Goal: Transaction & Acquisition: Purchase product/service

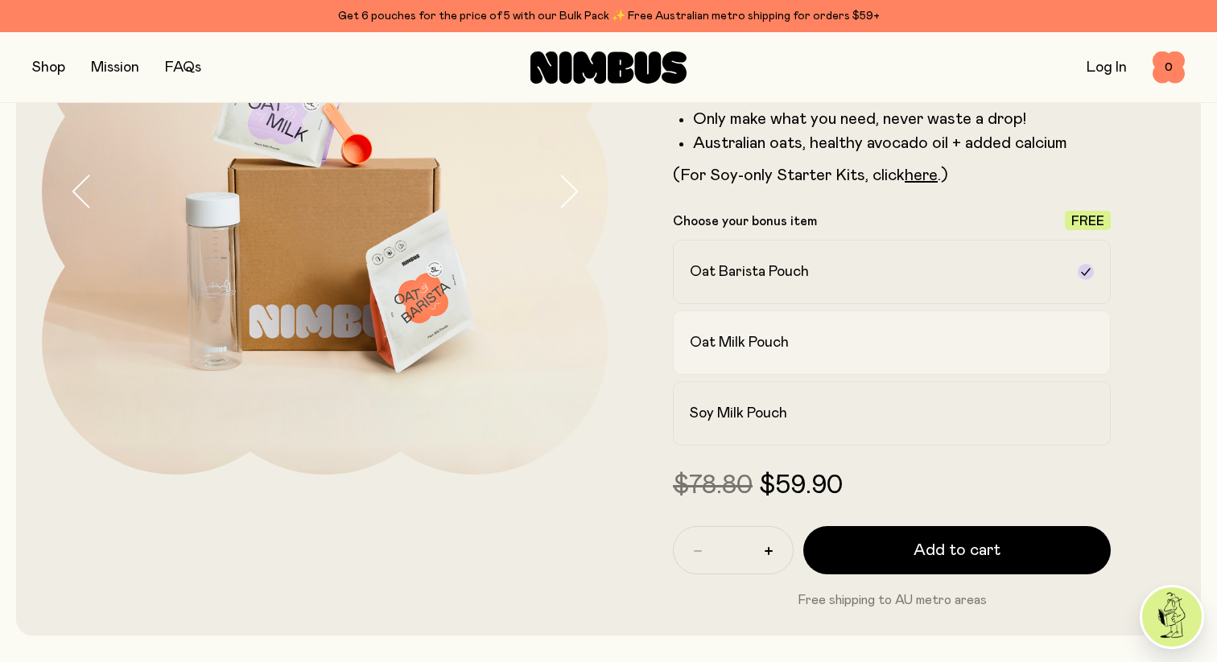
scroll to position [245, 0]
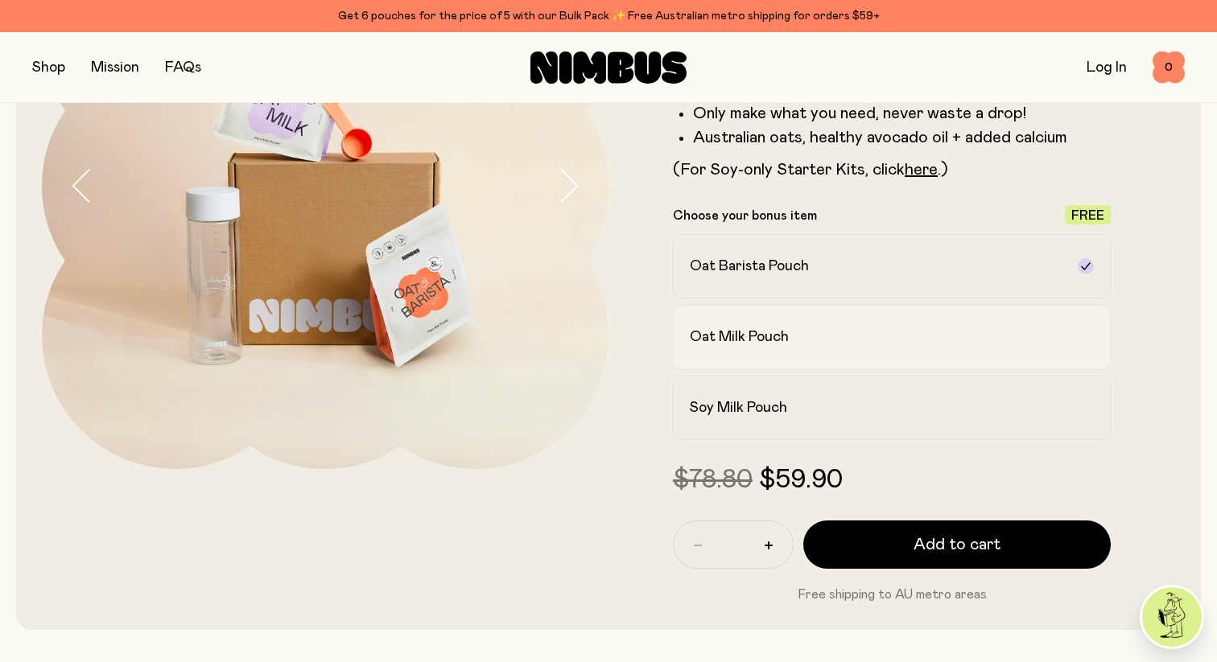
click at [769, 333] on h2 "Oat Milk Pouch" at bounding box center [739, 336] width 99 height 19
click at [772, 293] on label "Oat Barista Pouch" at bounding box center [892, 266] width 438 height 64
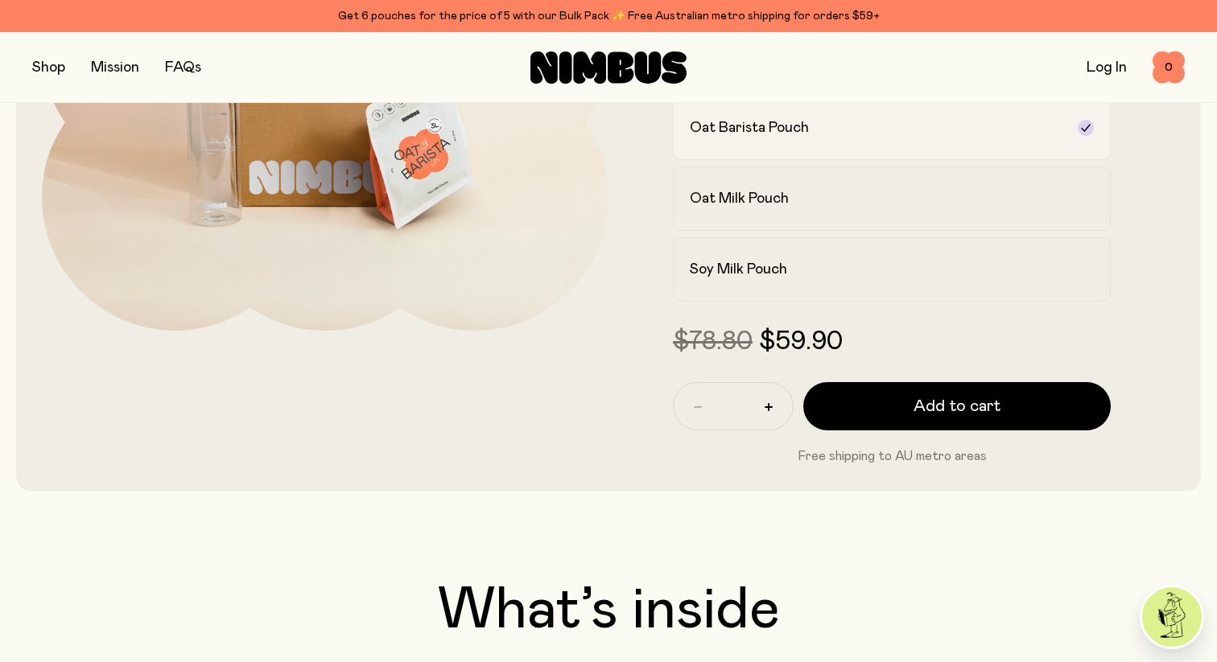
scroll to position [389, 0]
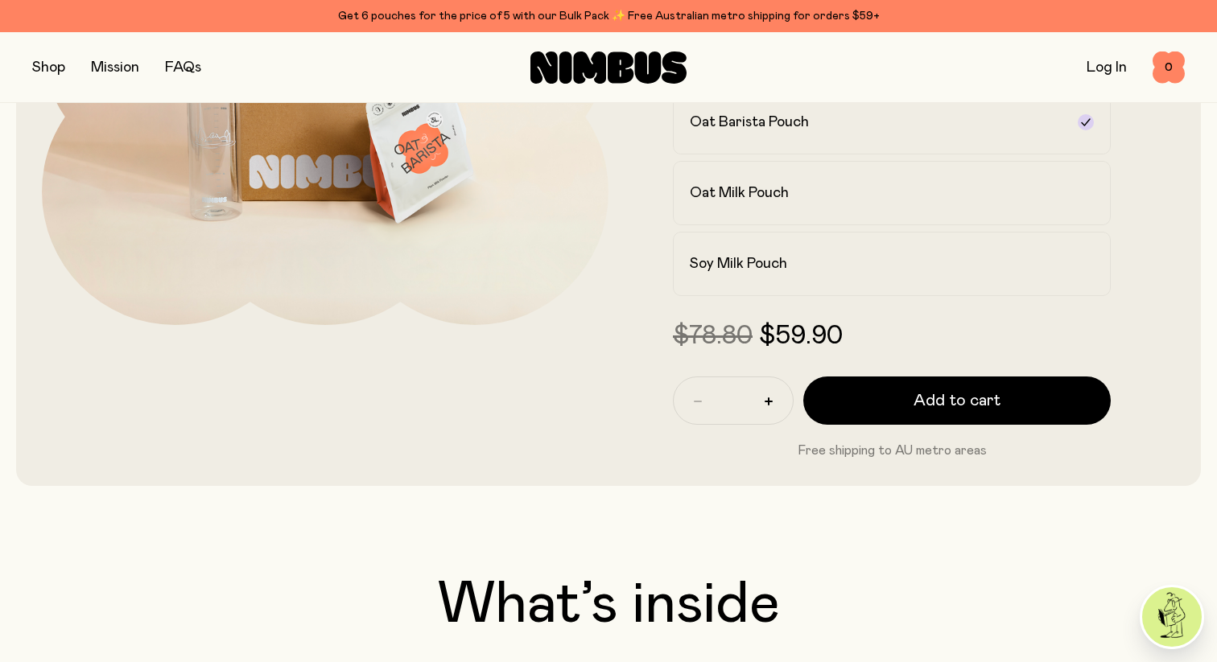
click at [775, 336] on span "$59.90" at bounding box center [801, 336] width 84 height 26
click at [758, 261] on h2 "Soy Milk Pouch" at bounding box center [738, 263] width 97 height 19
click at [763, 196] on h2 "Oat Milk Pouch" at bounding box center [739, 192] width 99 height 19
click at [779, 124] on h2 "Oat Barista Pouch" at bounding box center [749, 122] width 119 height 19
click at [770, 180] on label "Oat Milk Pouch" at bounding box center [892, 193] width 438 height 64
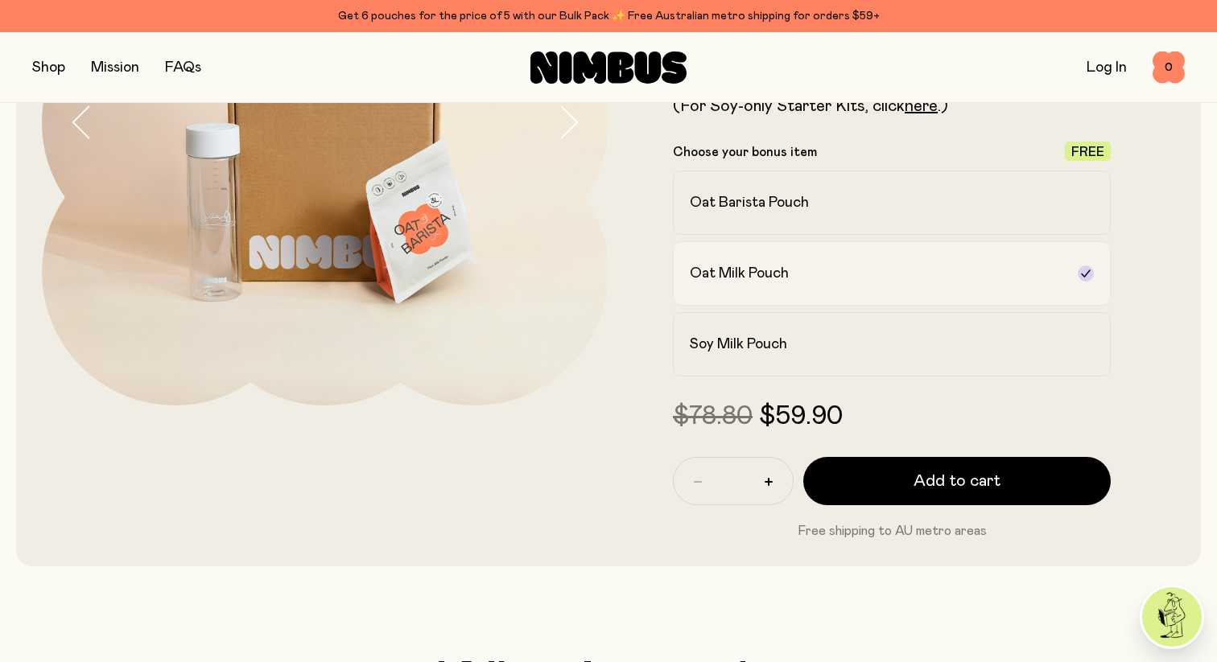
scroll to position [307, 0]
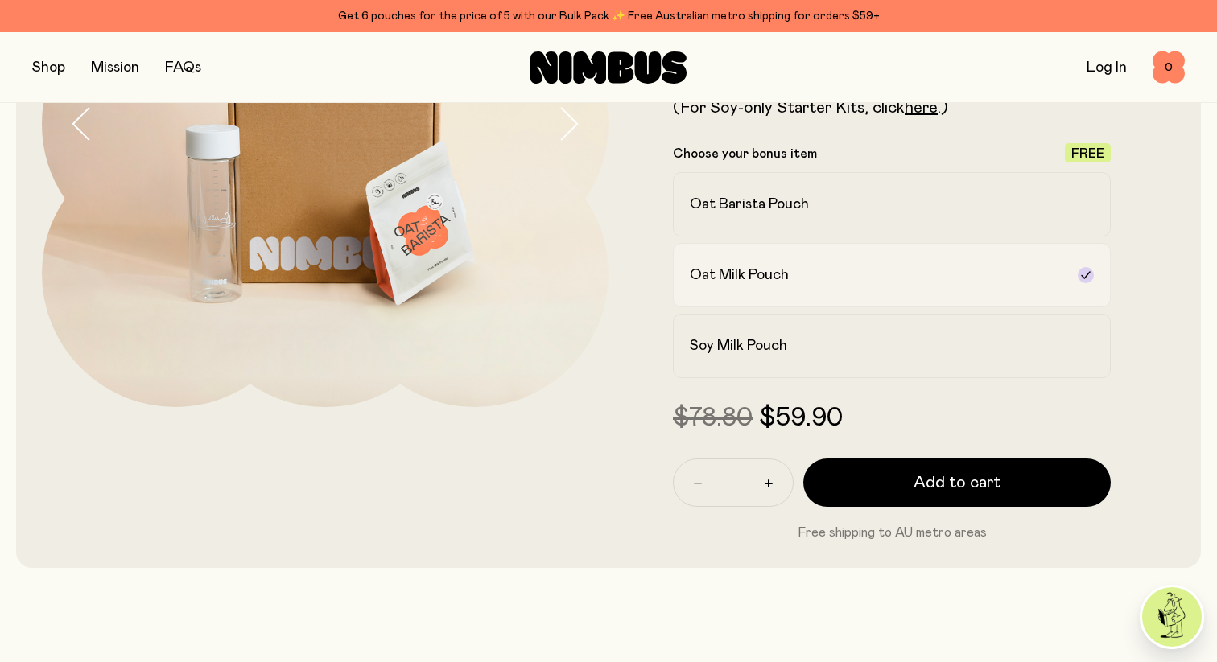
click at [767, 187] on label "Oat Barista Pouch" at bounding box center [892, 204] width 438 height 64
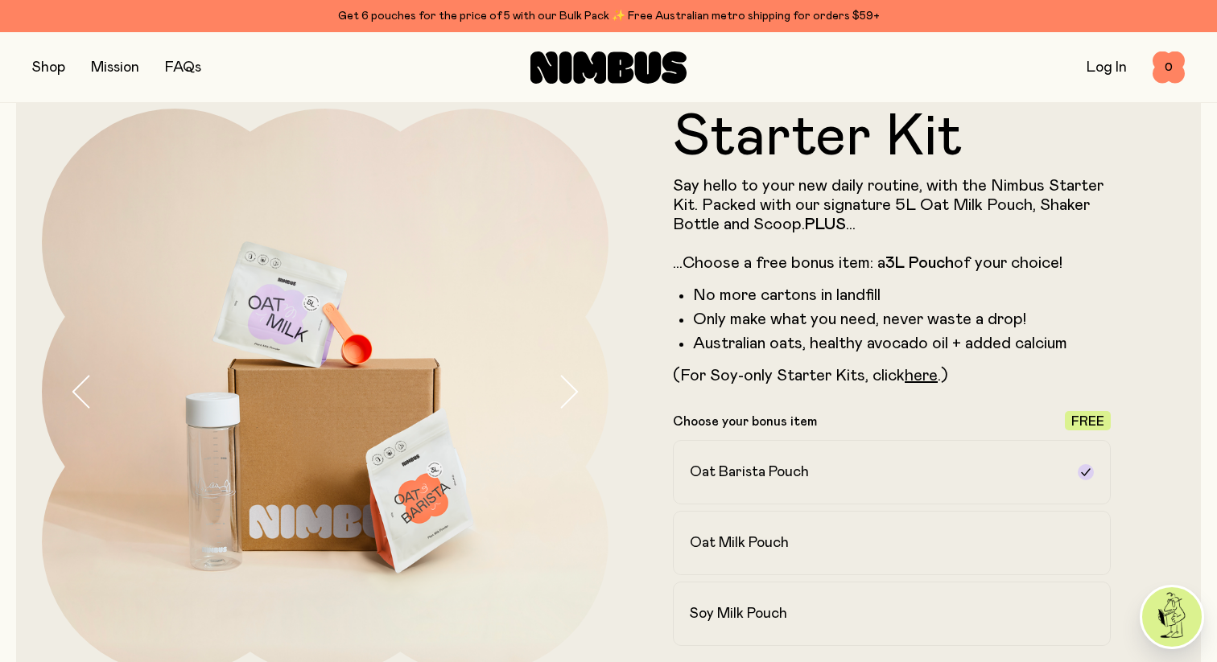
scroll to position [0, 0]
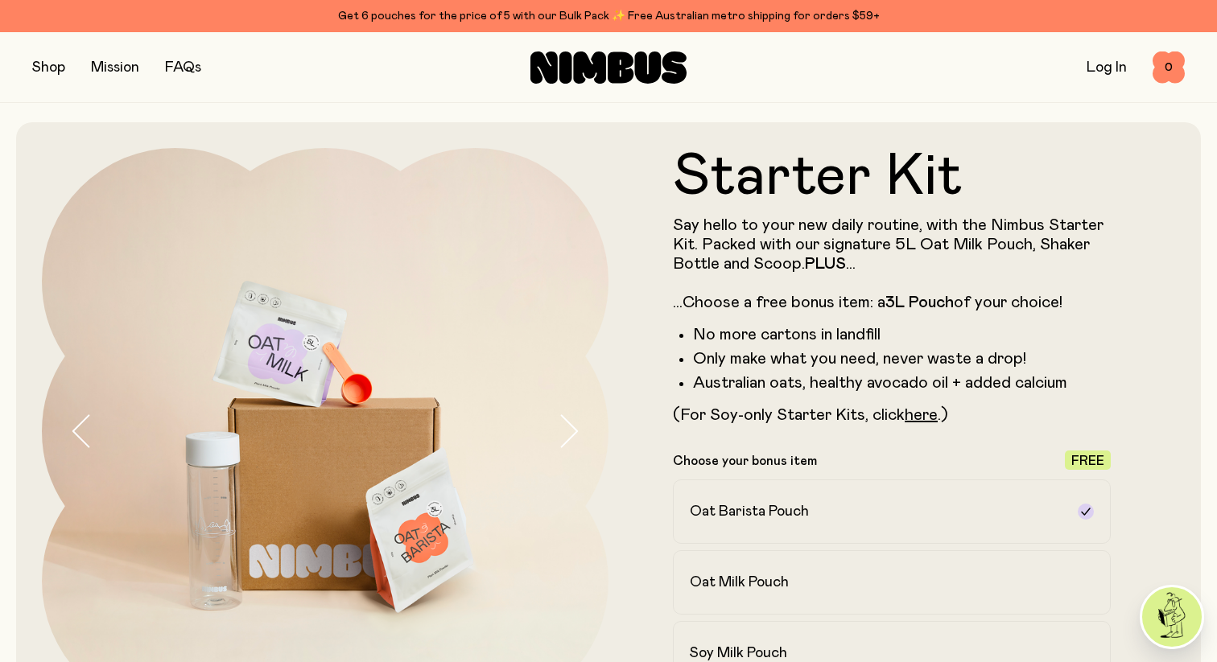
click at [48, 70] on button "button" at bounding box center [48, 67] width 33 height 23
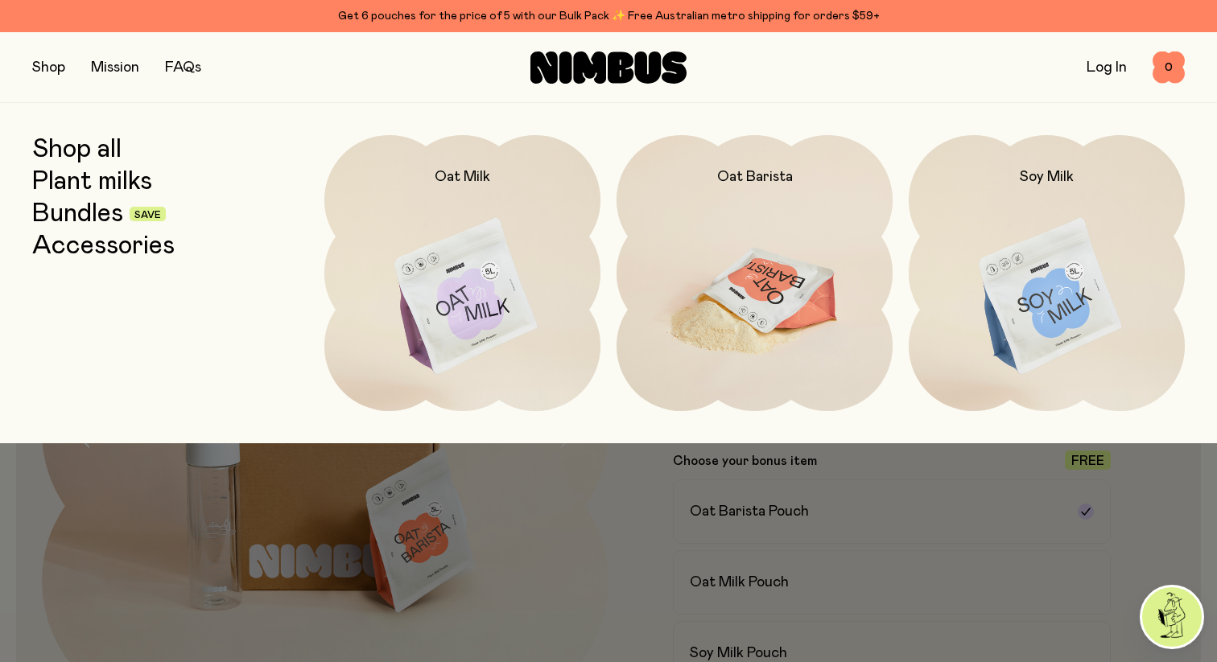
click at [795, 273] on img at bounding box center [754, 297] width 276 height 324
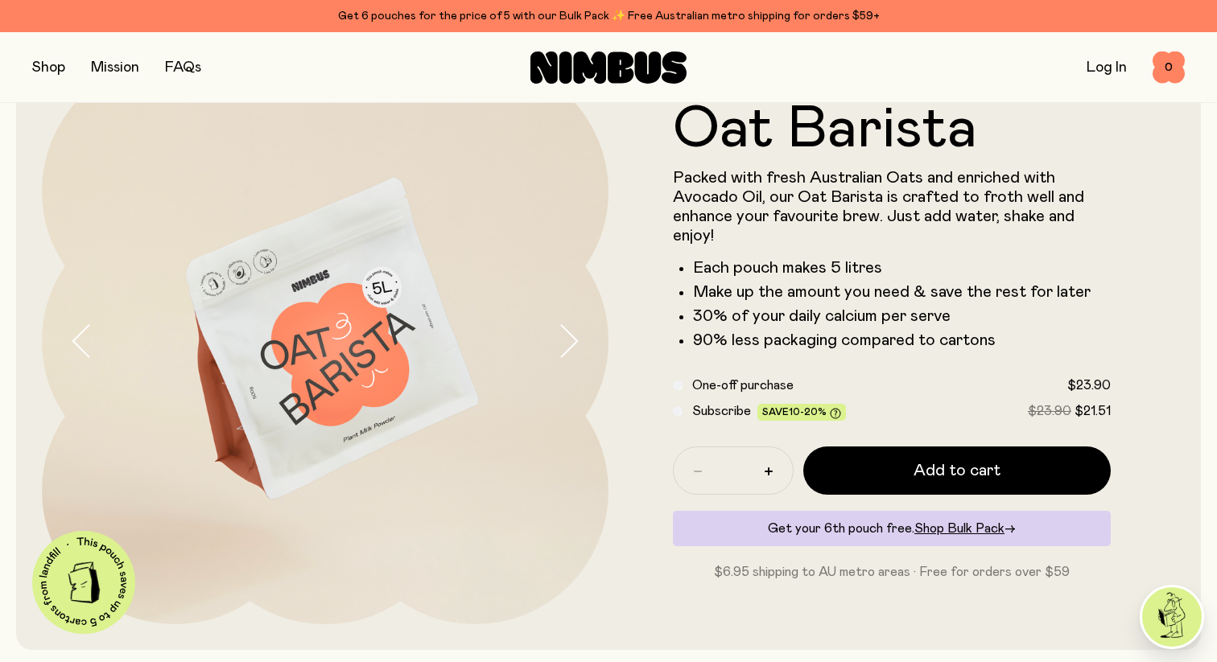
scroll to position [91, 0]
click at [570, 344] on icon "button" at bounding box center [568, 340] width 23 height 34
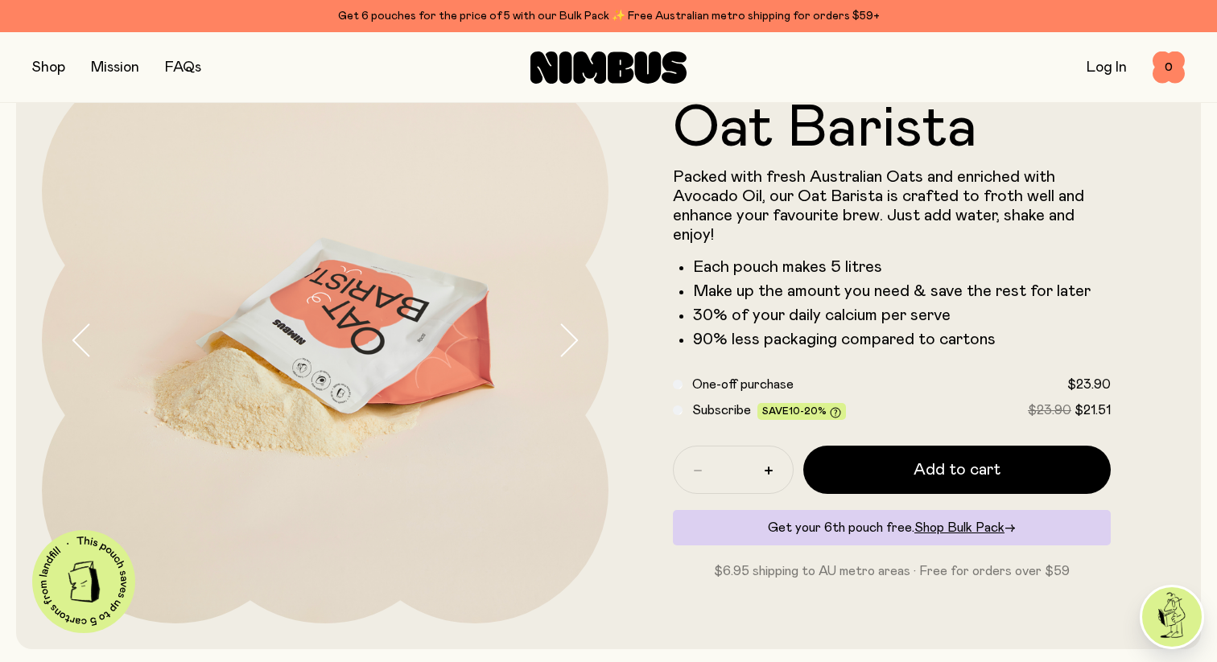
click at [570, 344] on icon "button" at bounding box center [568, 340] width 23 height 34
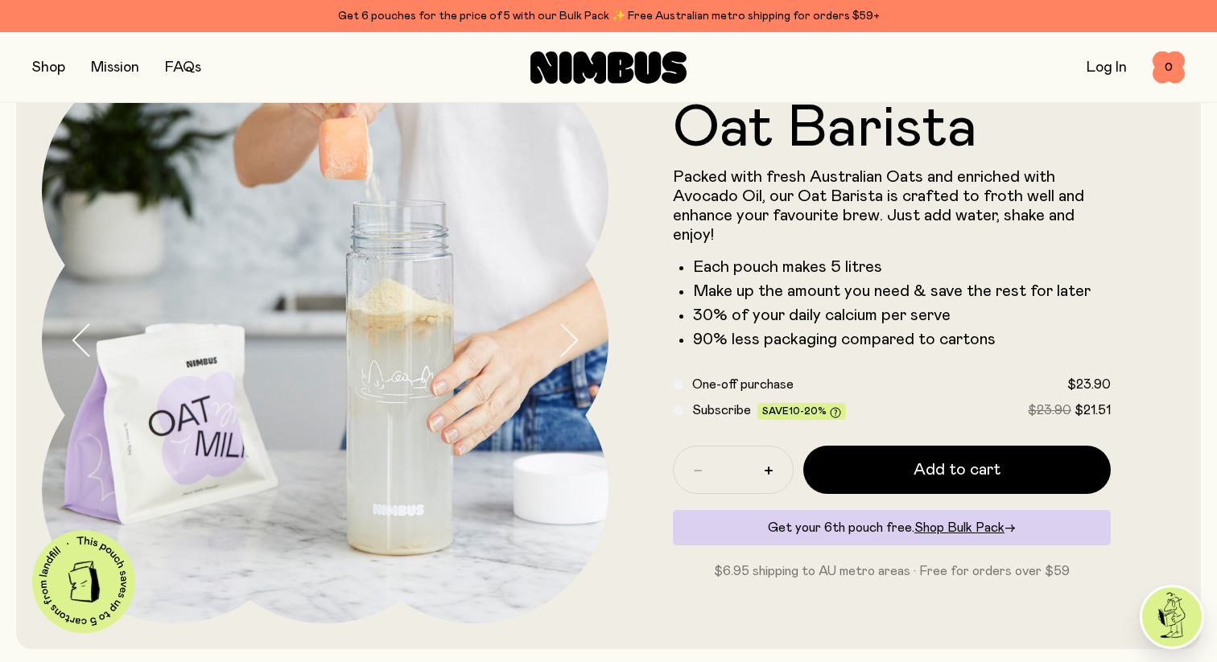
click at [570, 344] on icon "button" at bounding box center [568, 340] width 23 height 34
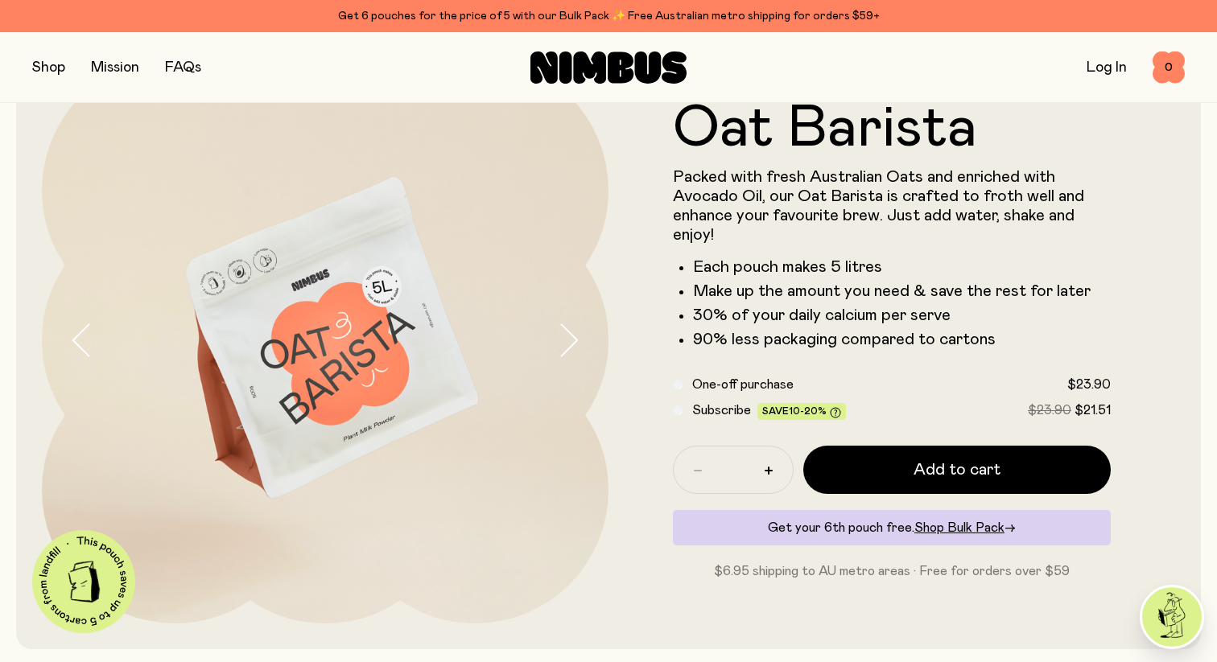
click at [570, 344] on icon "button" at bounding box center [570, 339] width 16 height 31
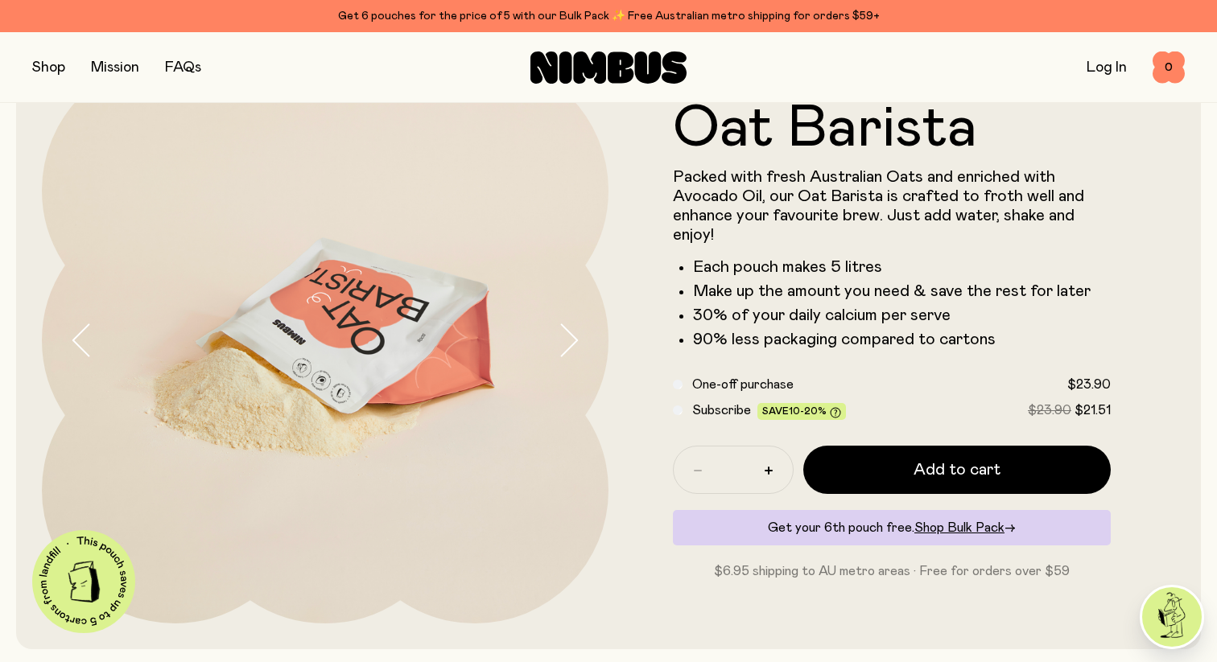
click at [572, 345] on icon "button" at bounding box center [570, 339] width 16 height 31
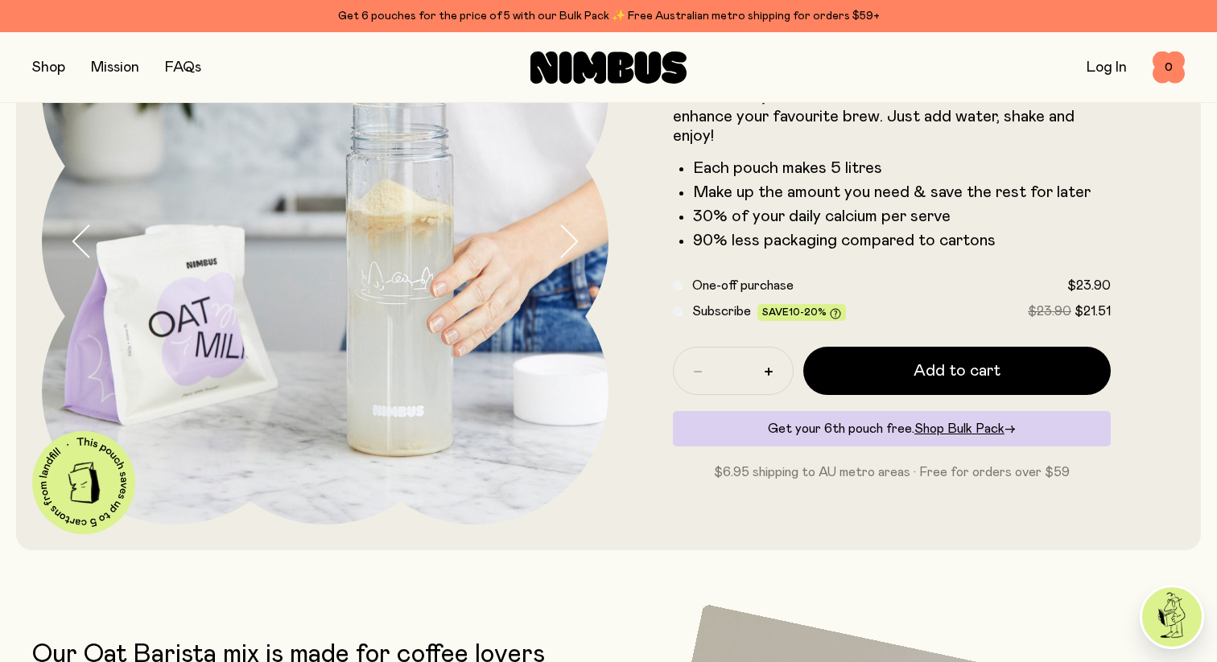
scroll to position [189, 0]
click at [957, 433] on span "Shop Bulk Pack" at bounding box center [959, 429] width 90 height 13
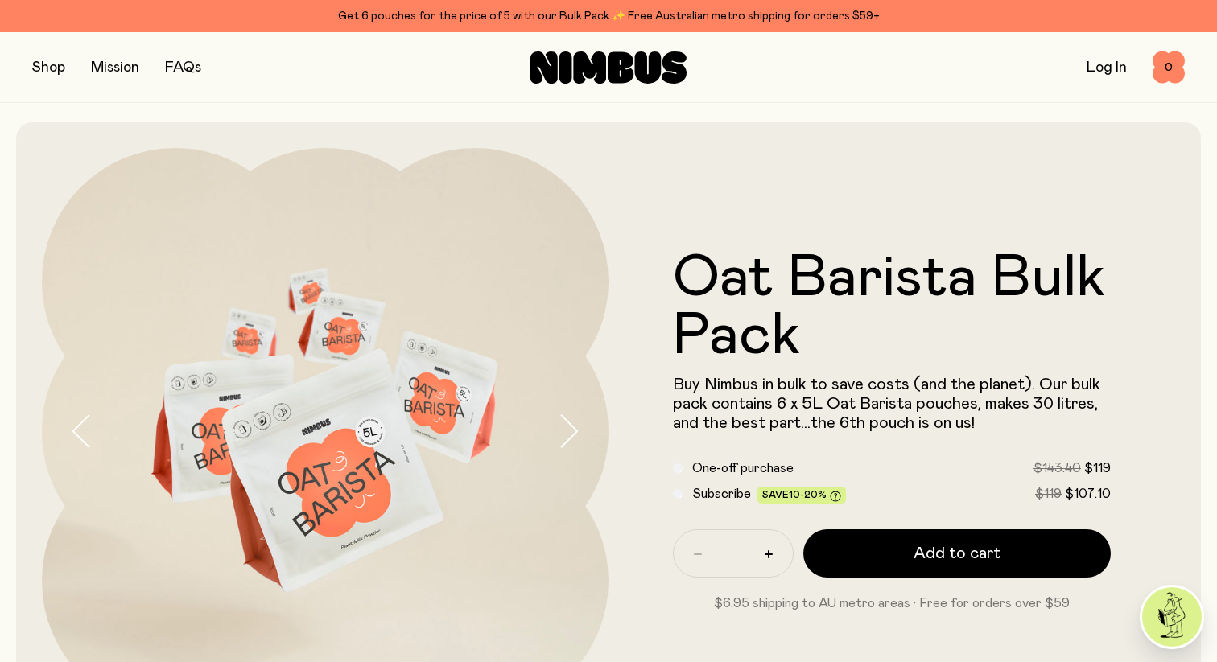
click at [50, 70] on button "button" at bounding box center [48, 67] width 33 height 23
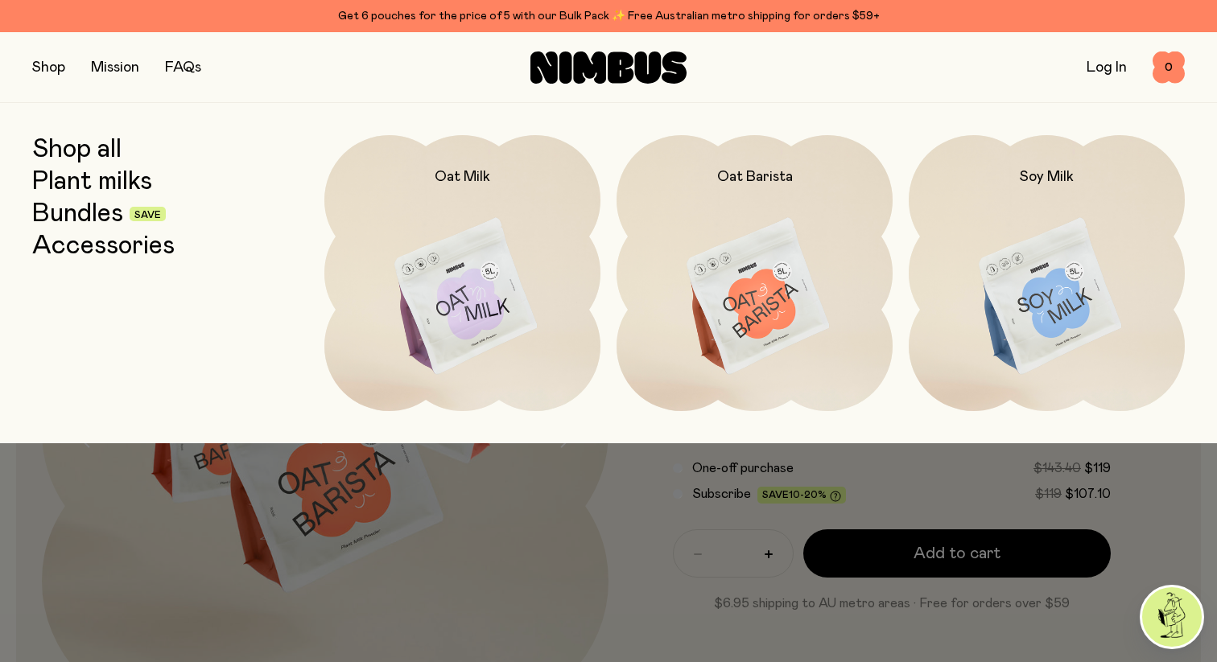
click at [68, 220] on link "Bundles" at bounding box center [77, 214] width 91 height 29
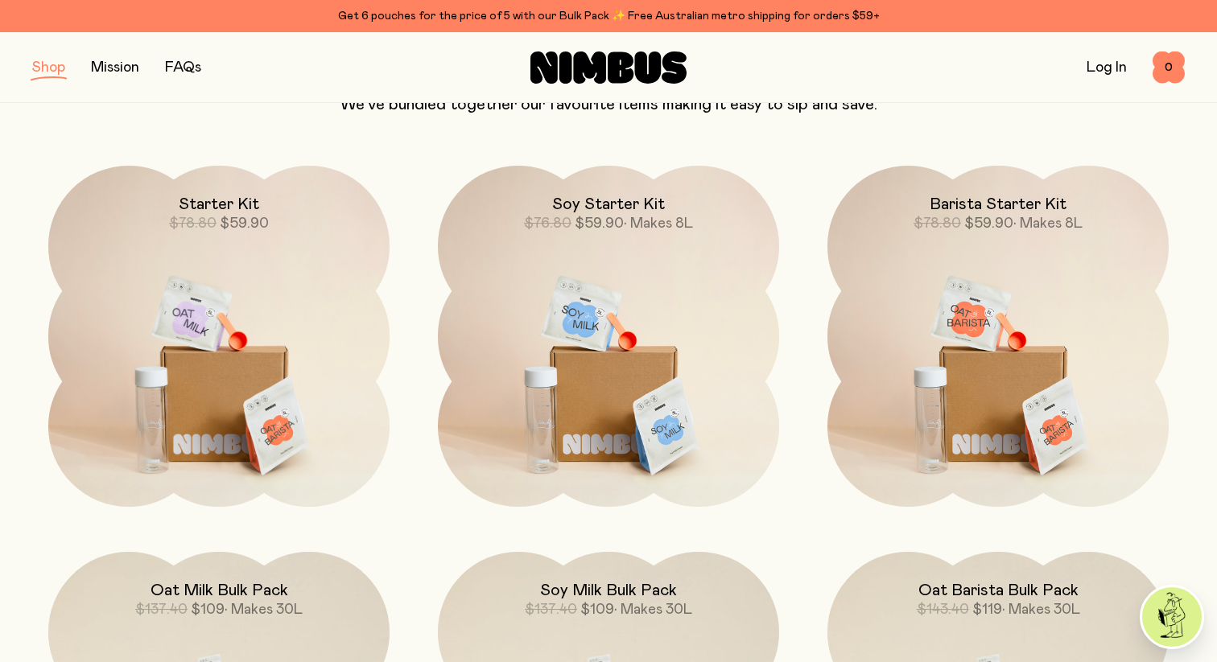
scroll to position [176, 0]
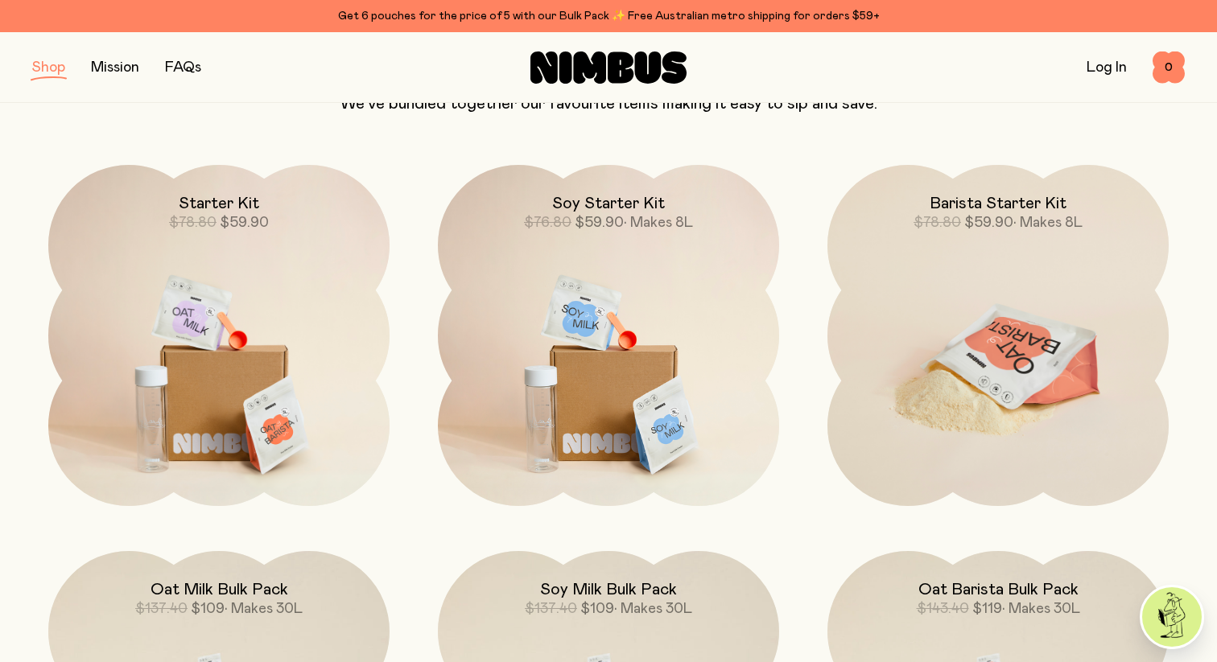
click at [925, 388] on img at bounding box center [997, 365] width 341 height 401
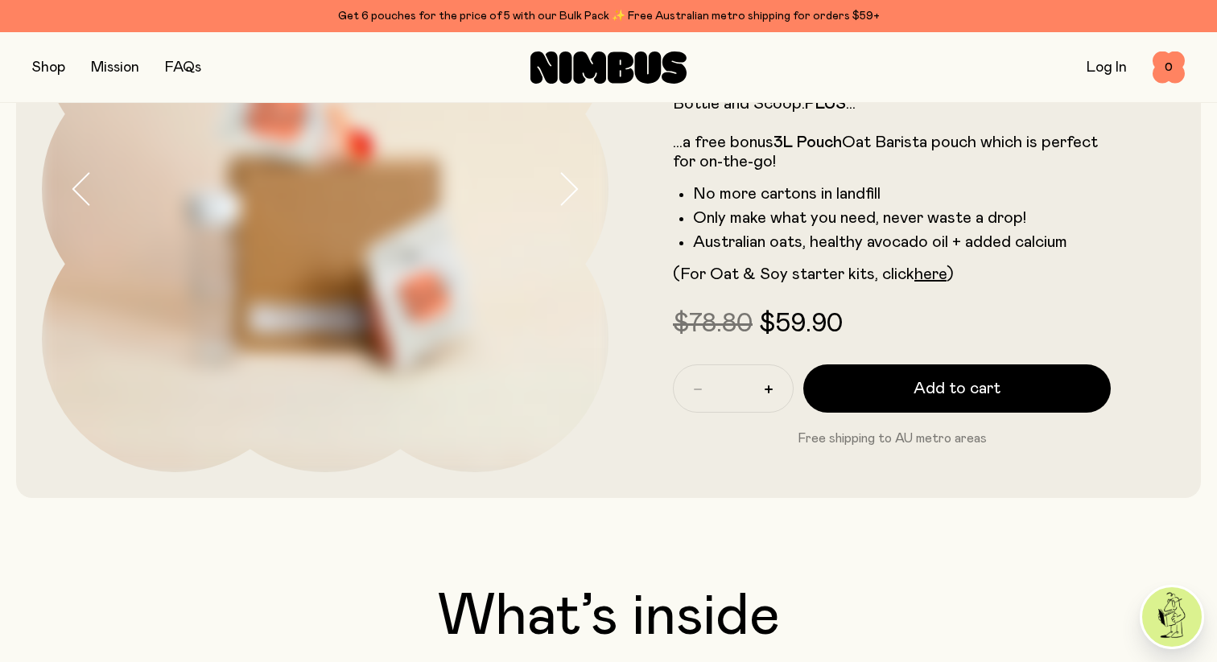
scroll to position [250, 0]
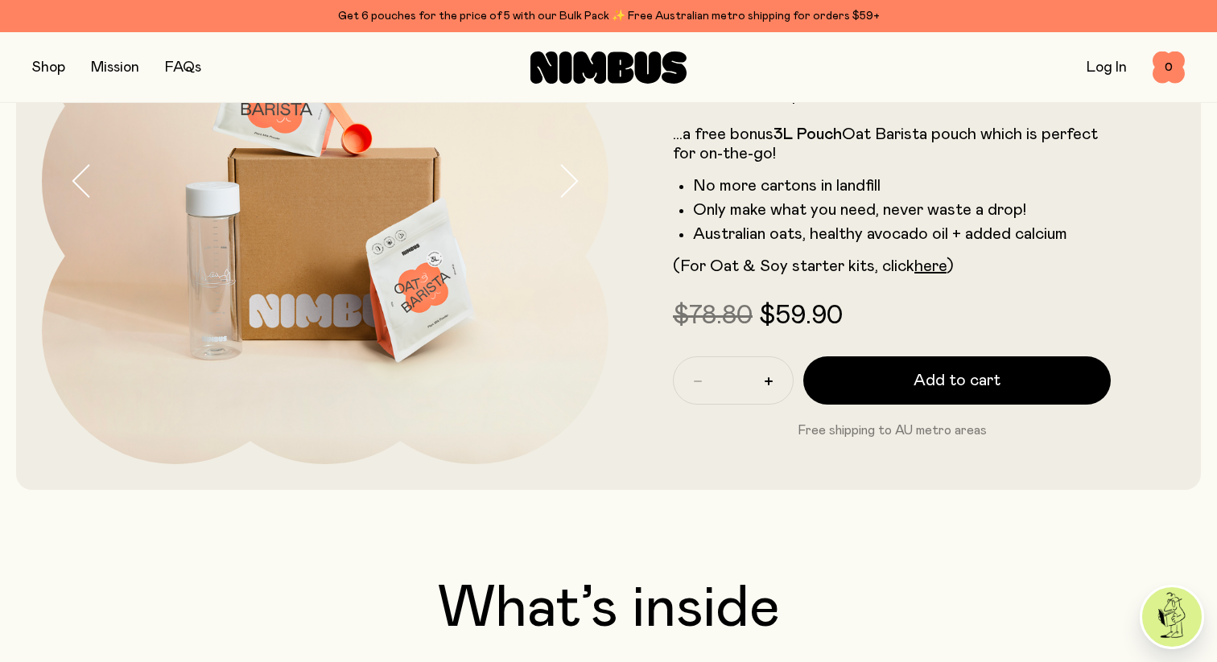
click at [582, 182] on button "button" at bounding box center [582, 181] width 51 height 566
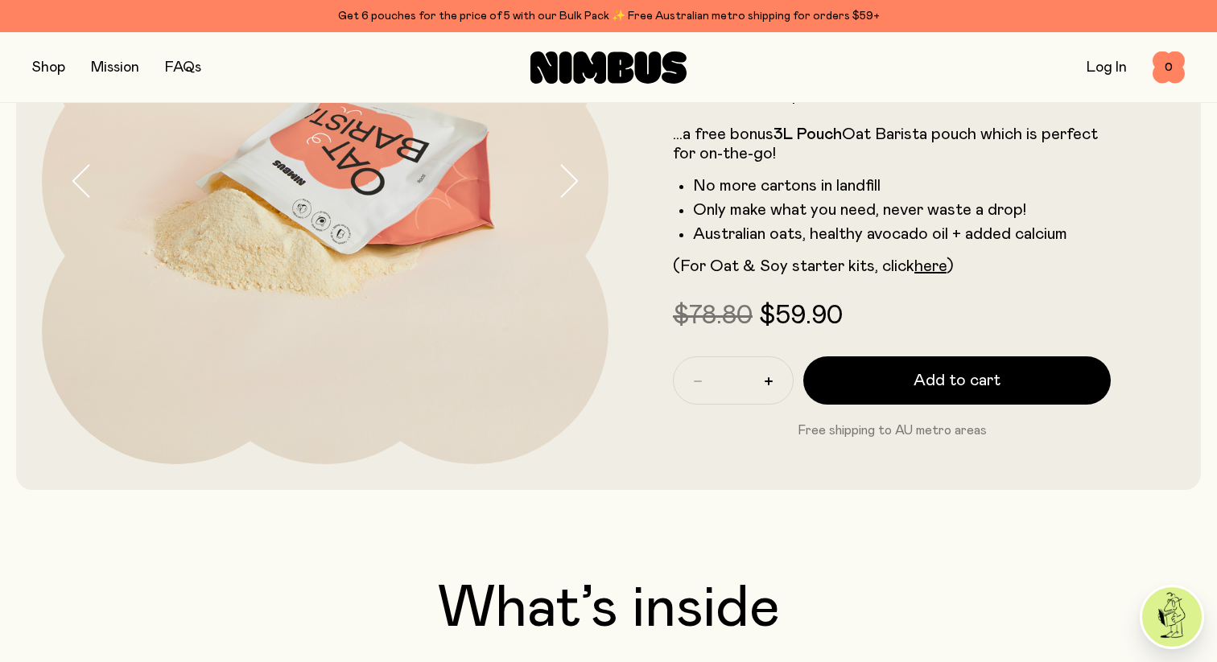
click at [579, 183] on button "button" at bounding box center [582, 181] width 51 height 566
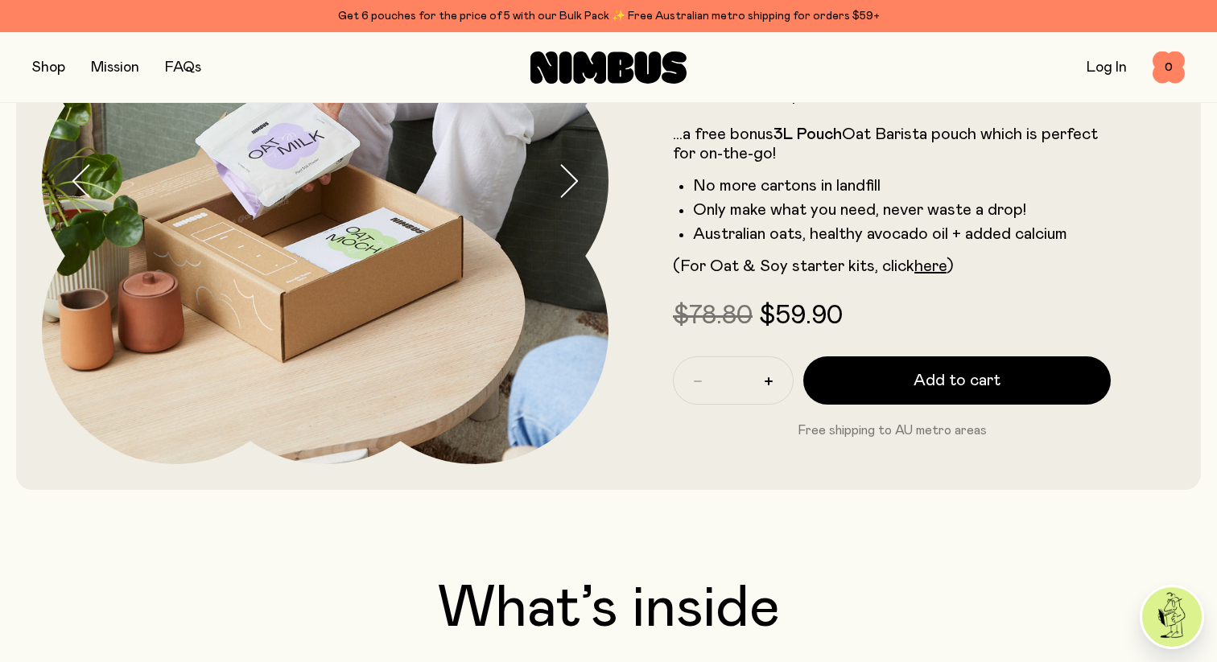
click at [579, 183] on button "button" at bounding box center [582, 181] width 51 height 566
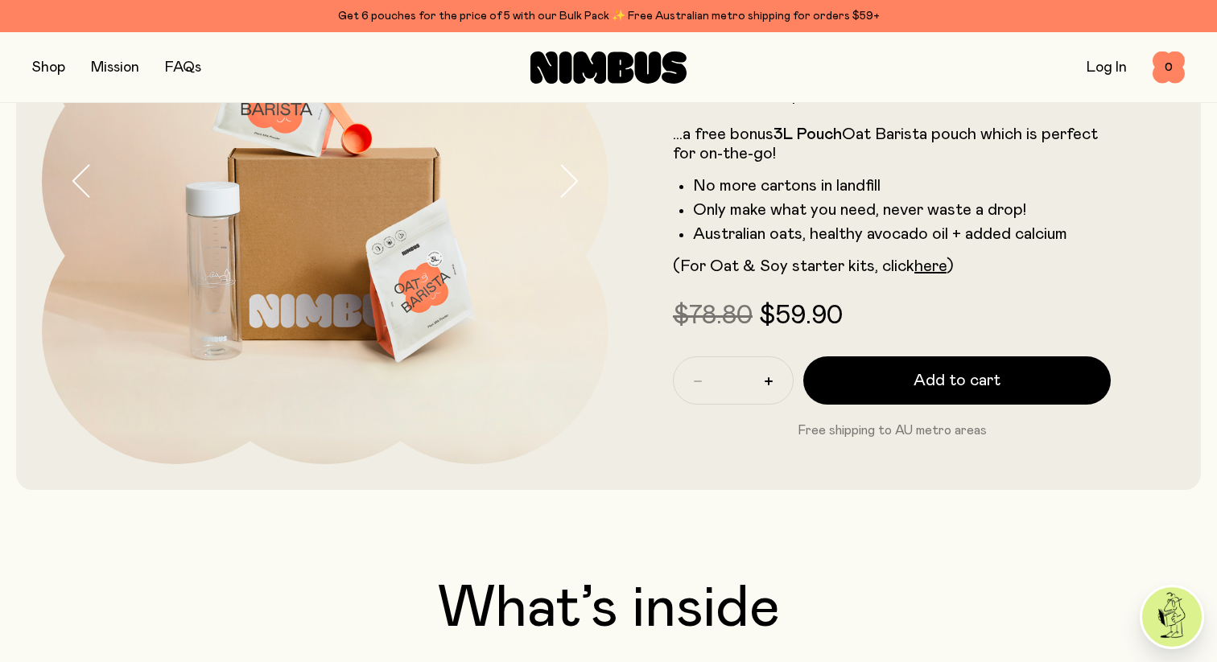
click at [579, 183] on button "button" at bounding box center [582, 181] width 51 height 566
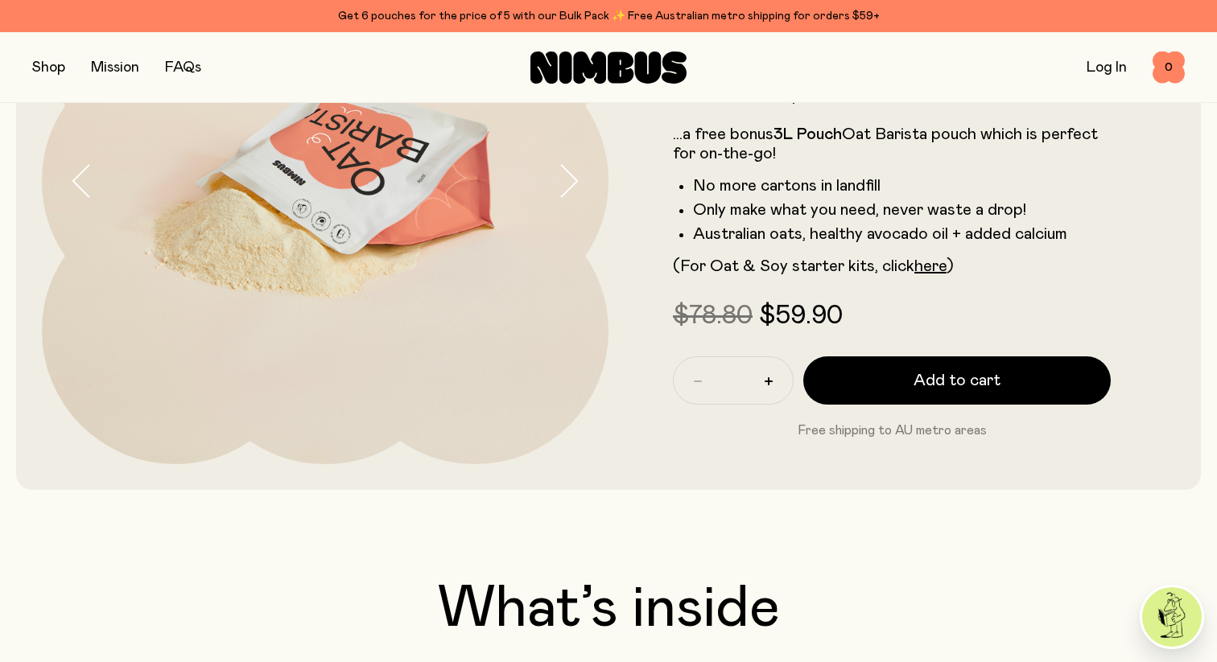
click at [579, 183] on button "button" at bounding box center [582, 181] width 51 height 566
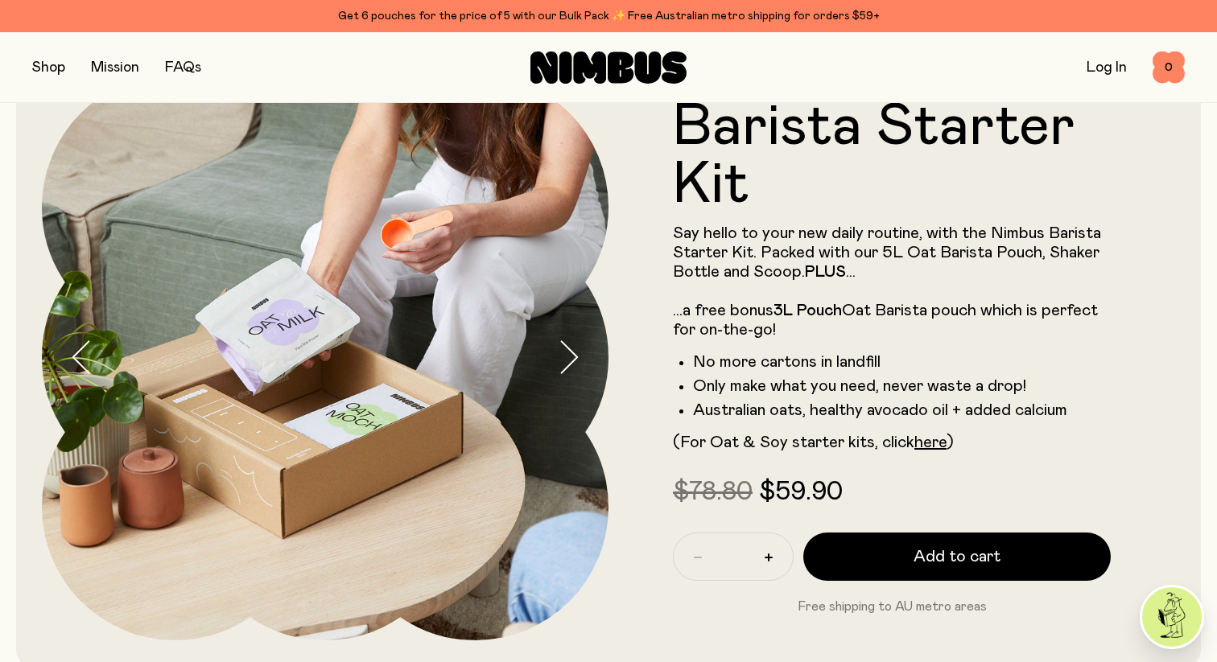
scroll to position [88, 0]
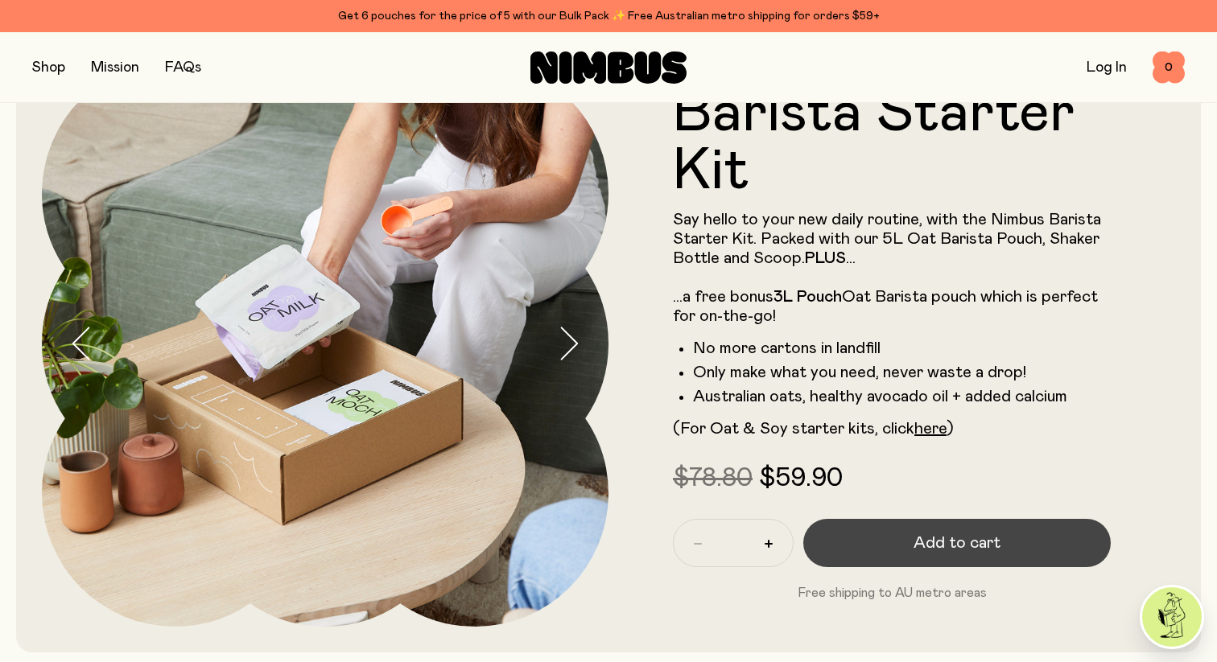
click at [988, 546] on span "Add to cart" at bounding box center [956, 543] width 87 height 23
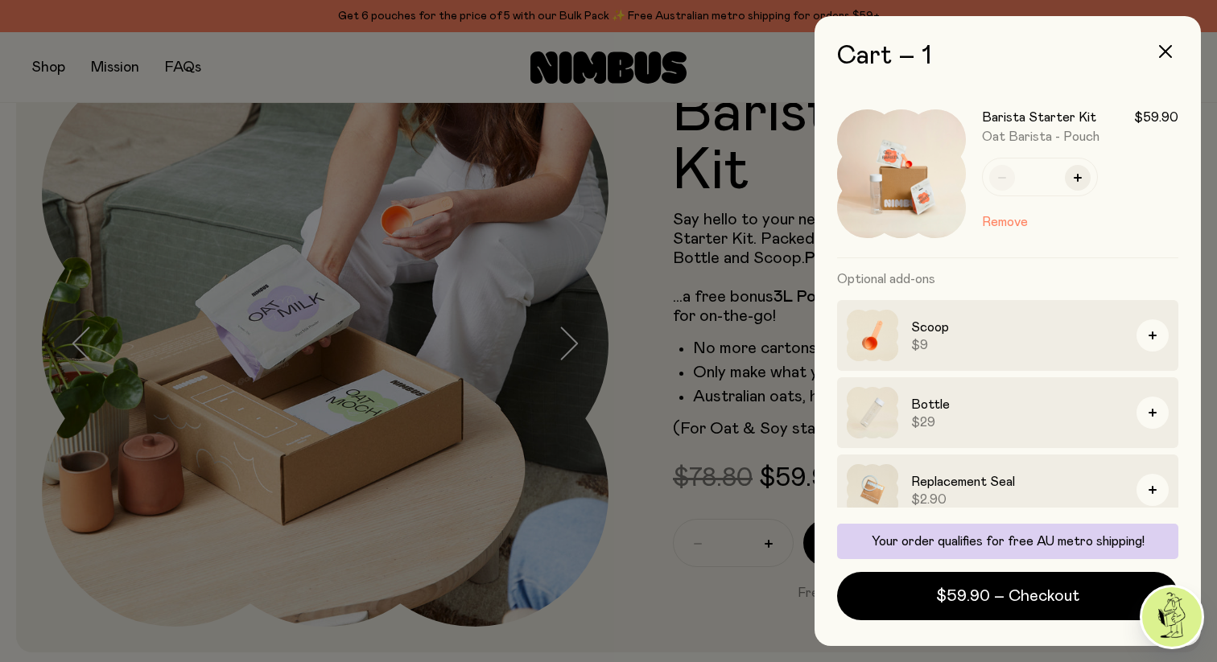
scroll to position [18, 0]
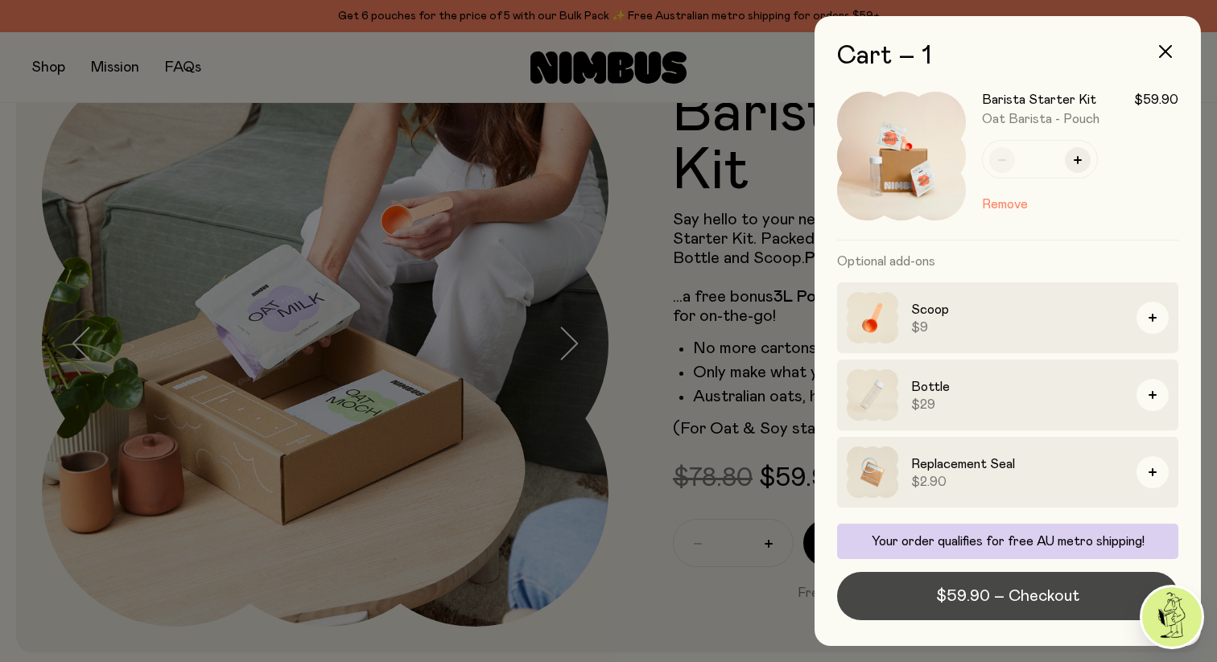
click at [995, 589] on span "$59.90 – Checkout" at bounding box center [1007, 596] width 143 height 23
